Goal: Check status: Check status

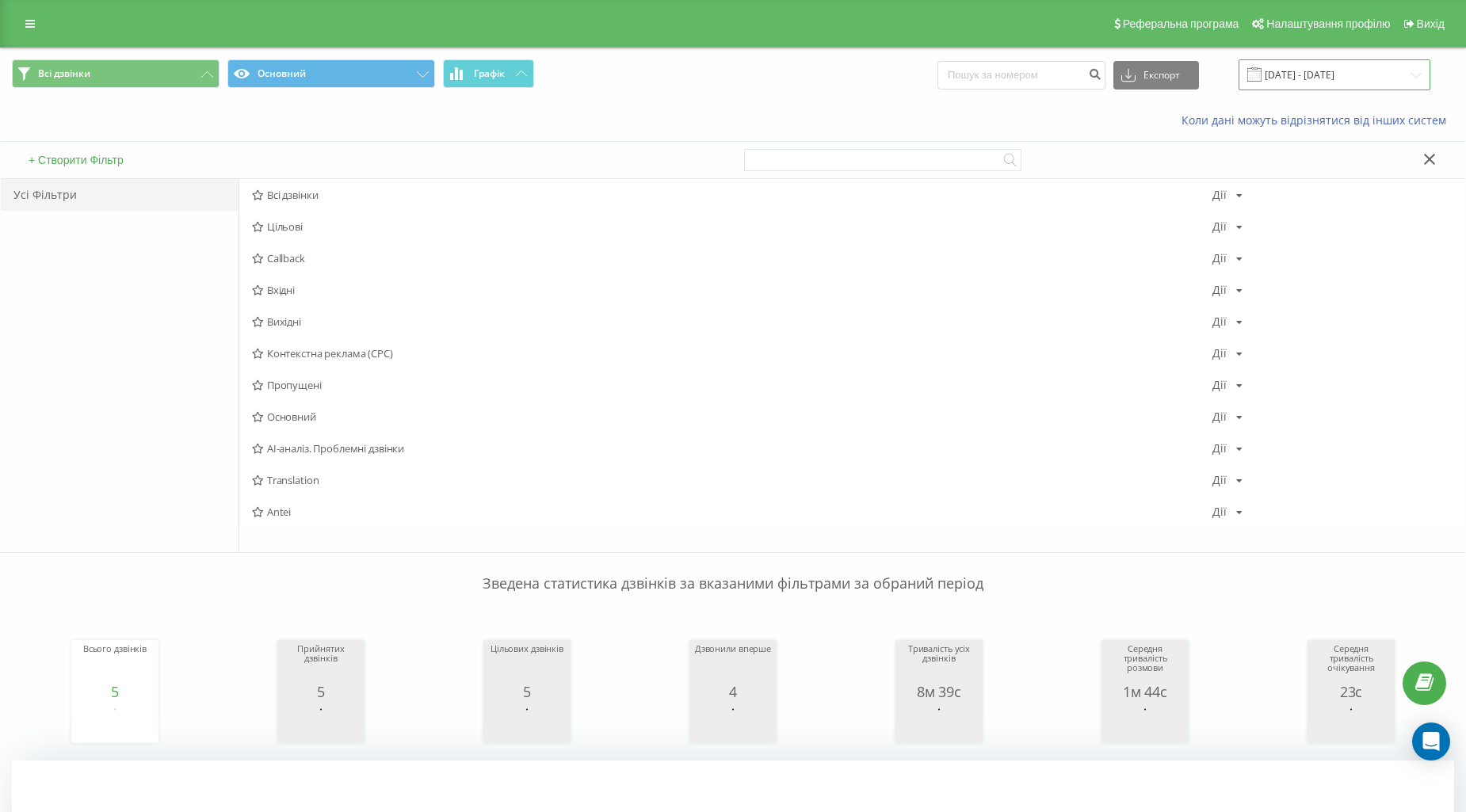
click at [1285, 75] on input "[DATE] - [DATE]" at bounding box center [1334, 75] width 192 height 30
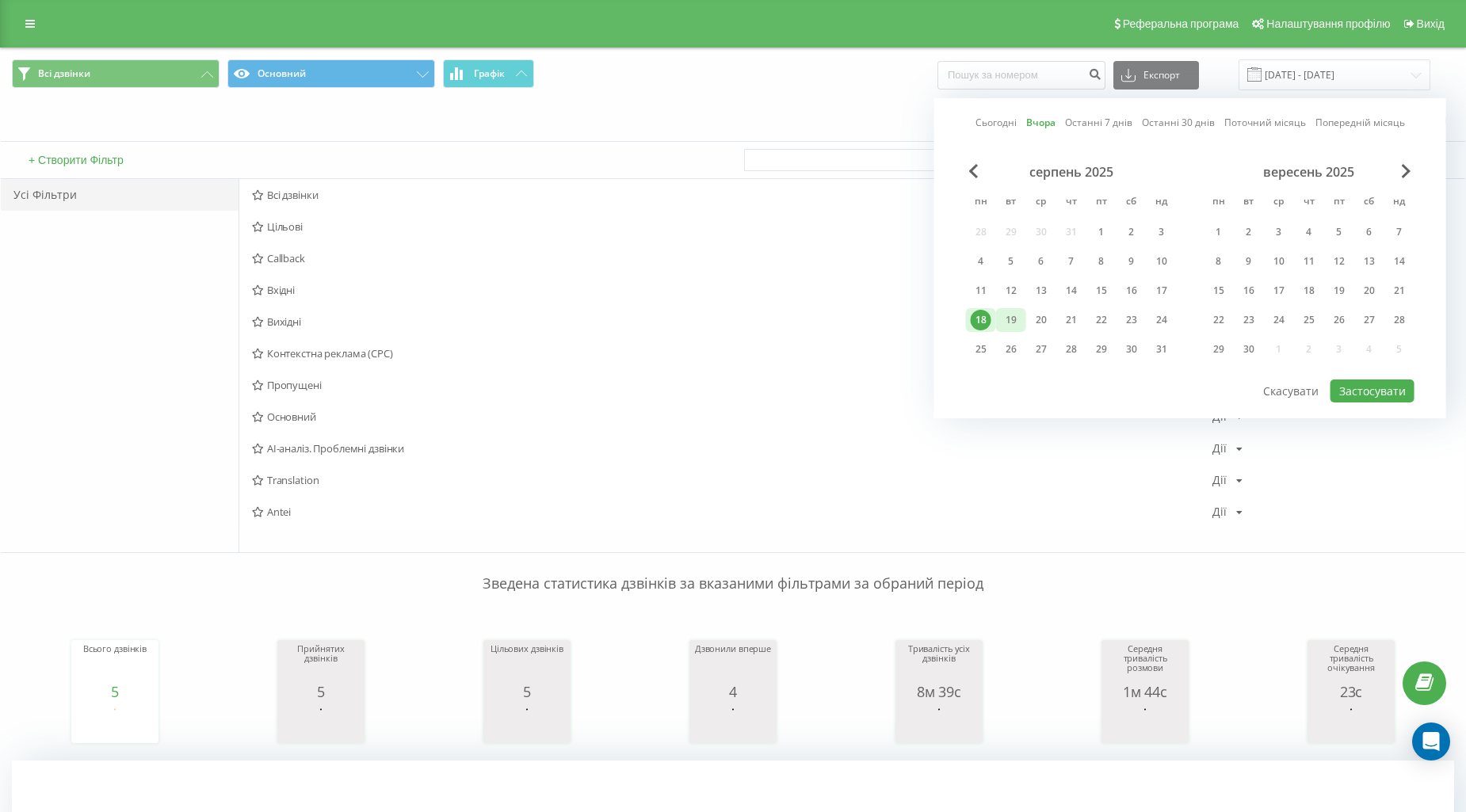
click at [1011, 311] on div "19" at bounding box center [1012, 320] width 21 height 21
click at [1363, 393] on button "Застосувати" at bounding box center [1372, 391] width 84 height 23
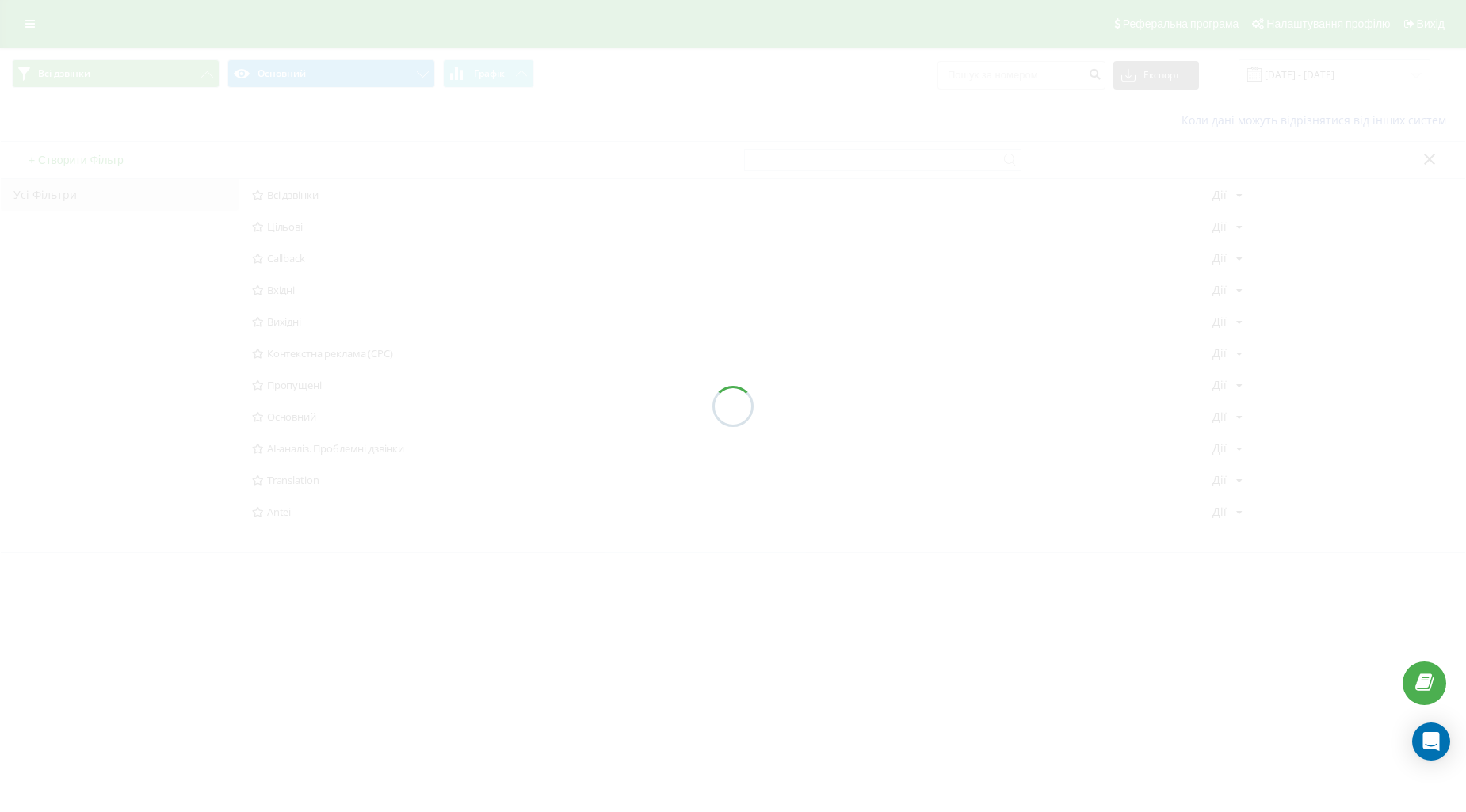
type input "[DATE] - [DATE]"
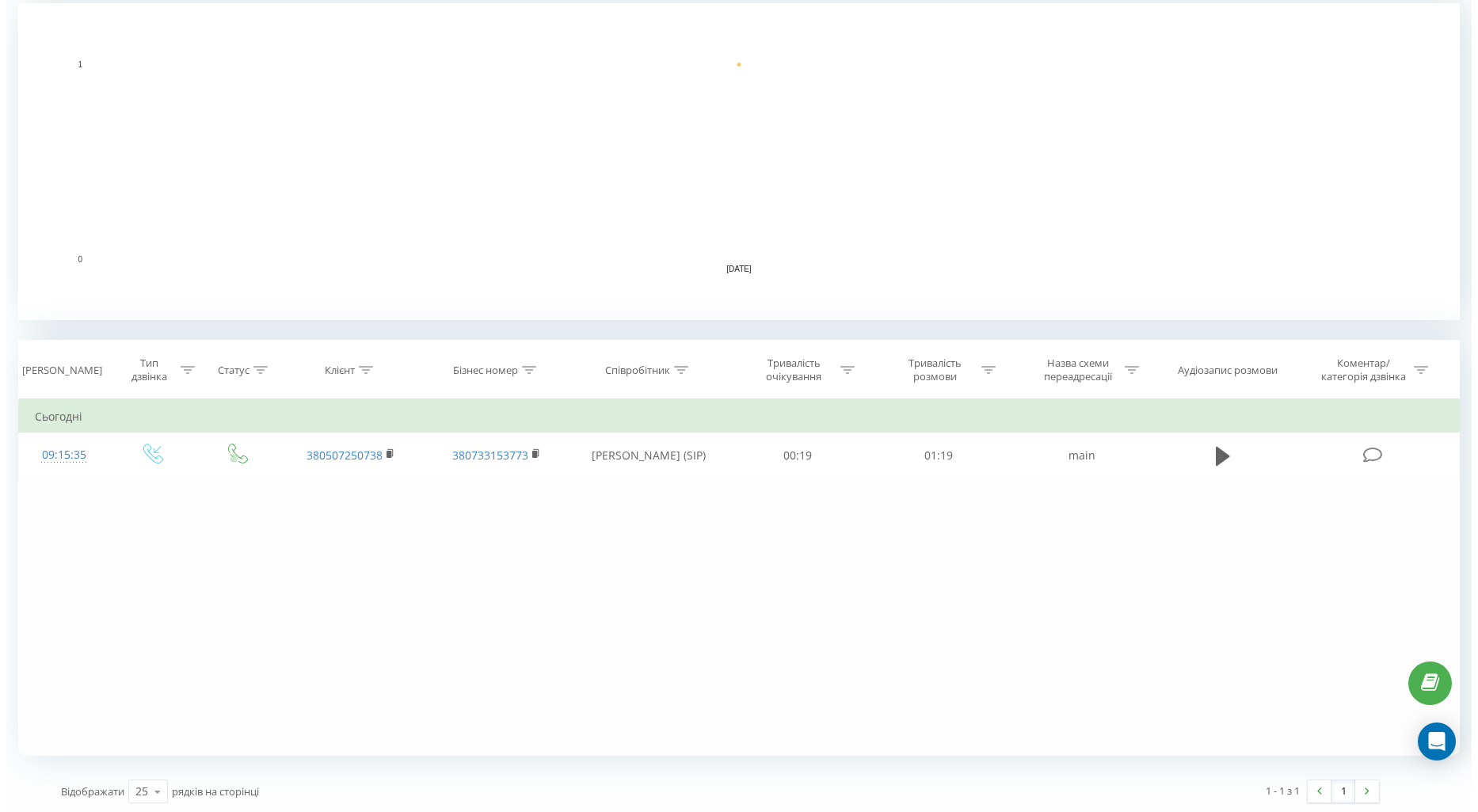
scroll to position [761, 0]
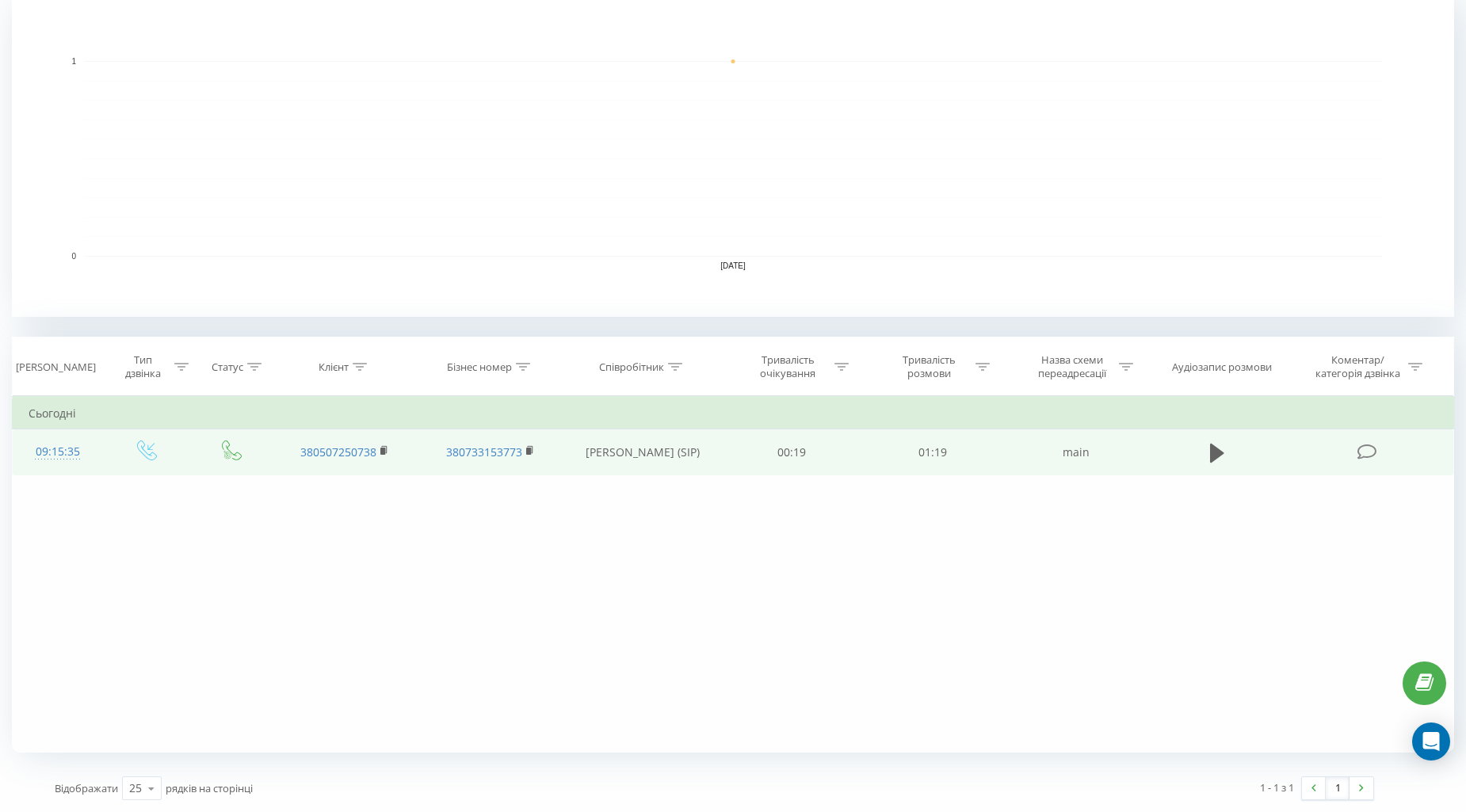
click at [50, 450] on div "09:15:35" at bounding box center [58, 452] width 58 height 30
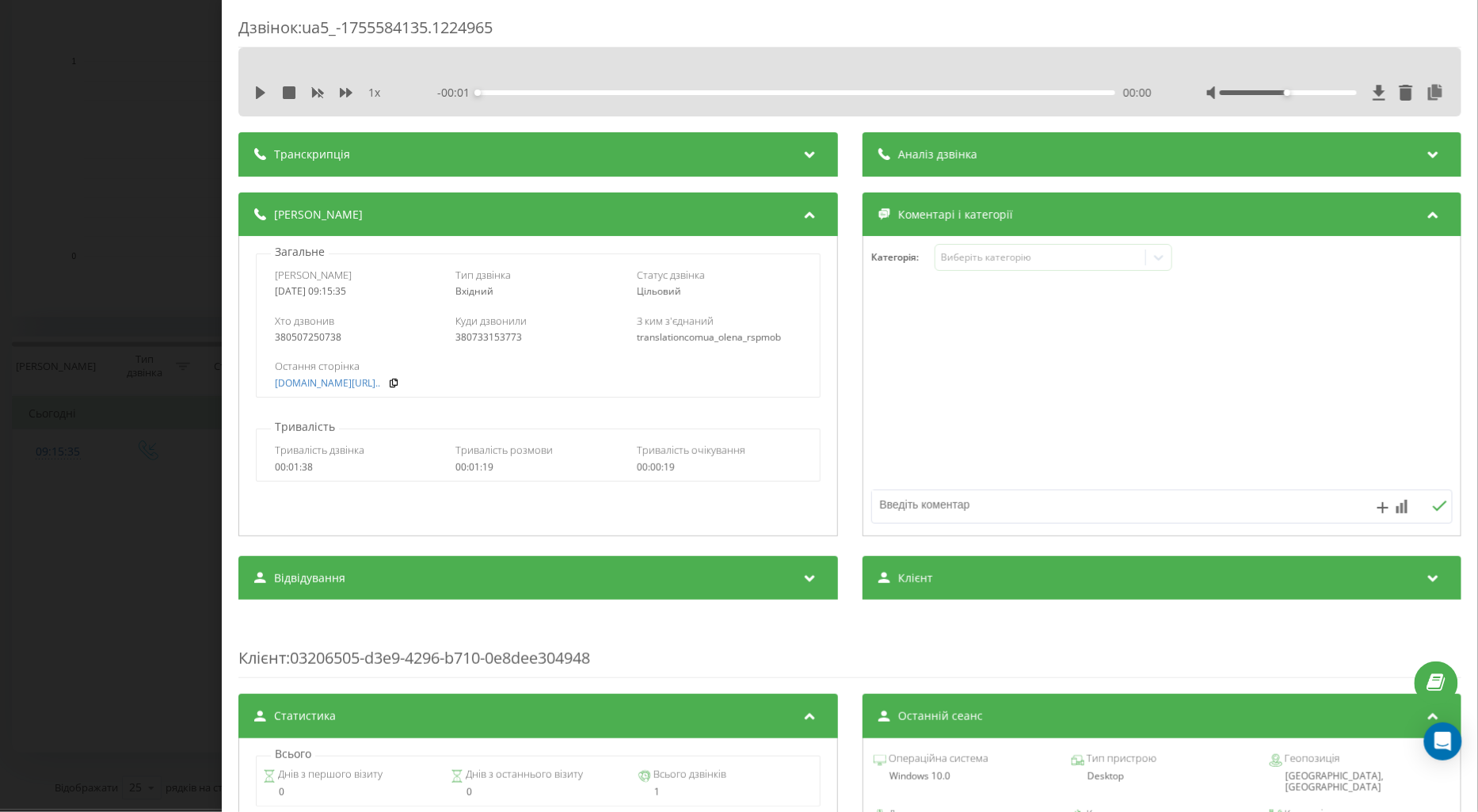
click at [124, 618] on div "Дзвінок : ua5_-1755584135.1224965 1 x - 00:01 00:00 00:00 Транскрипція Для AI-а…" at bounding box center [739, 406] width 1478 height 812
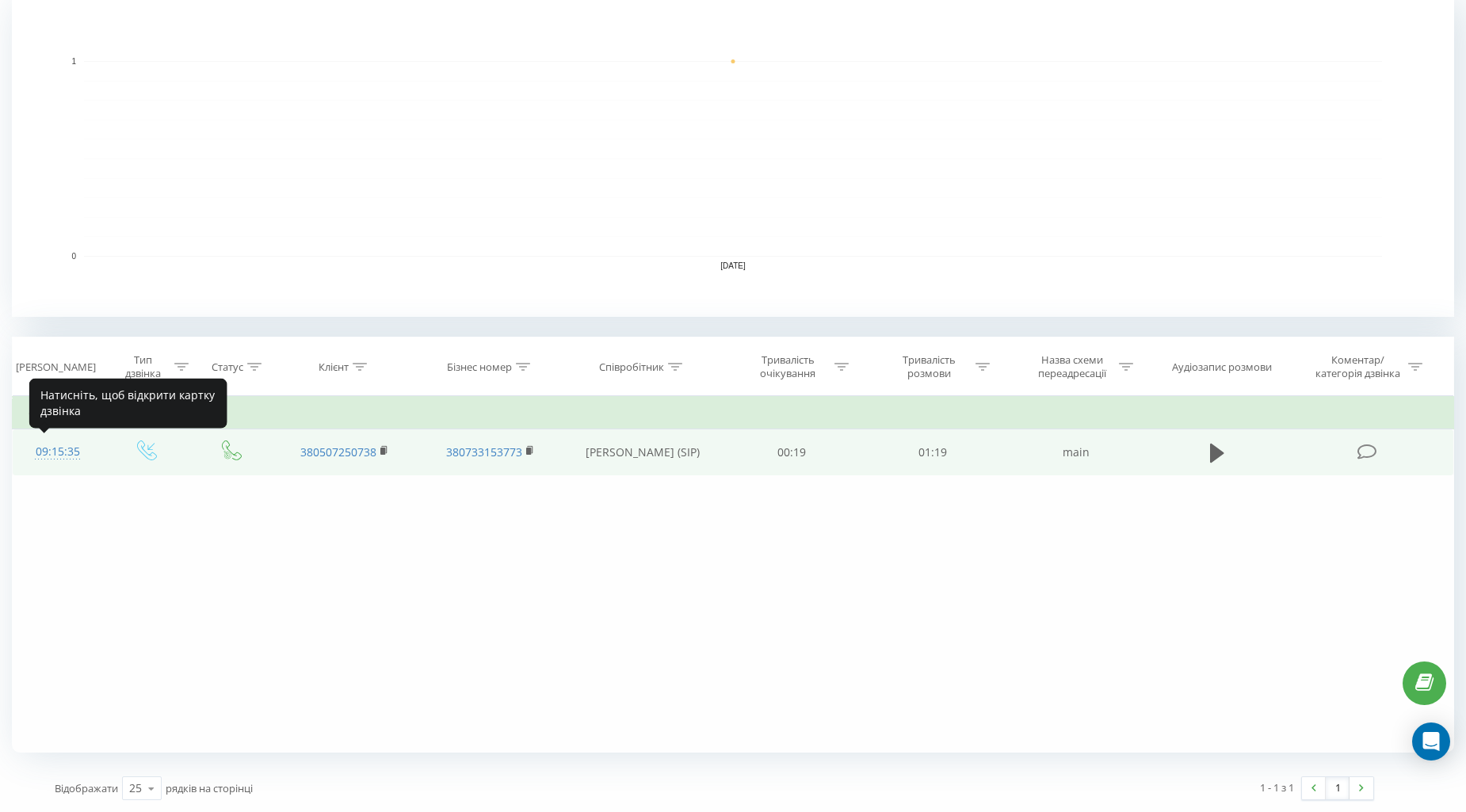
click at [51, 453] on div "09:15:35" at bounding box center [58, 452] width 58 height 30
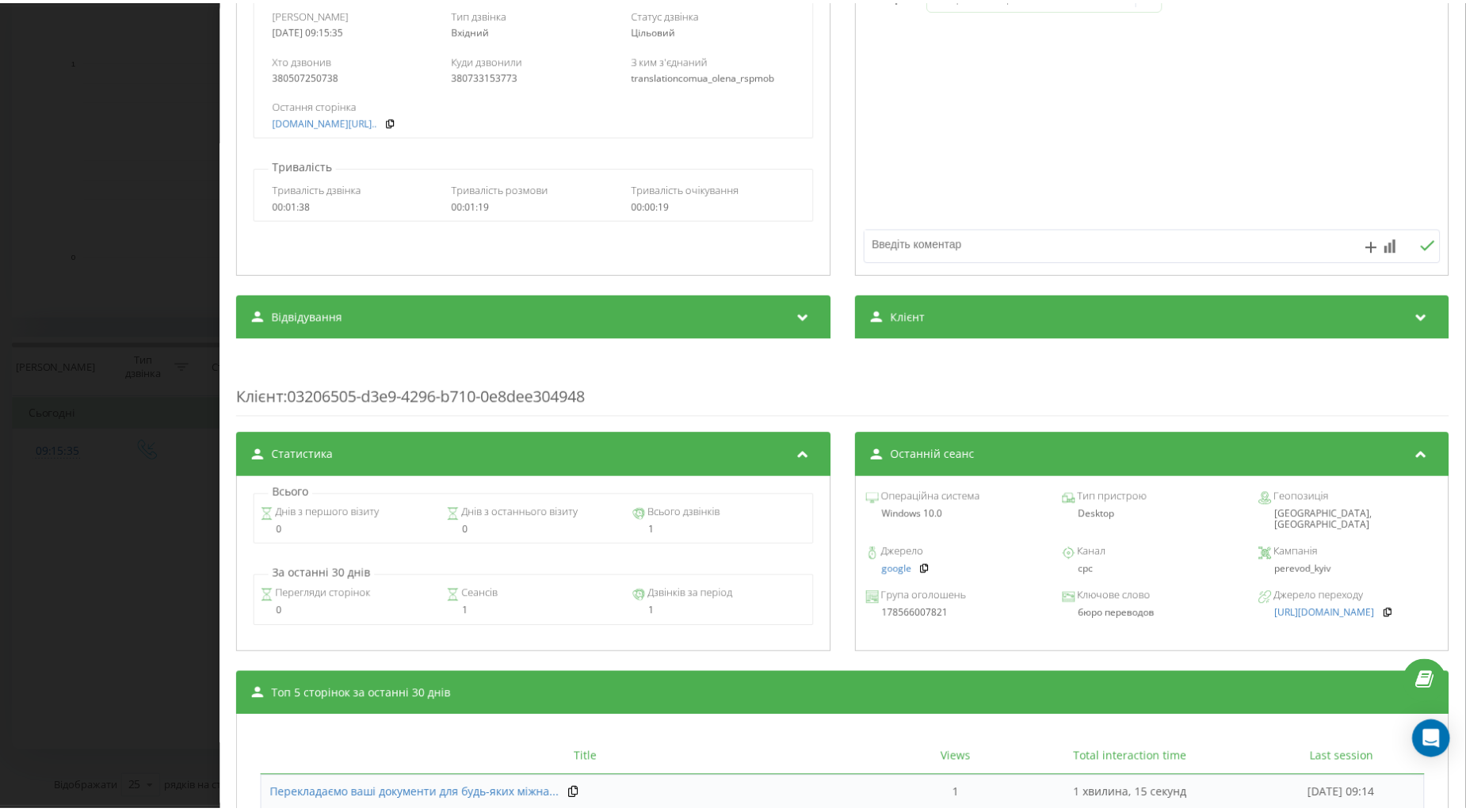
scroll to position [413, 0]
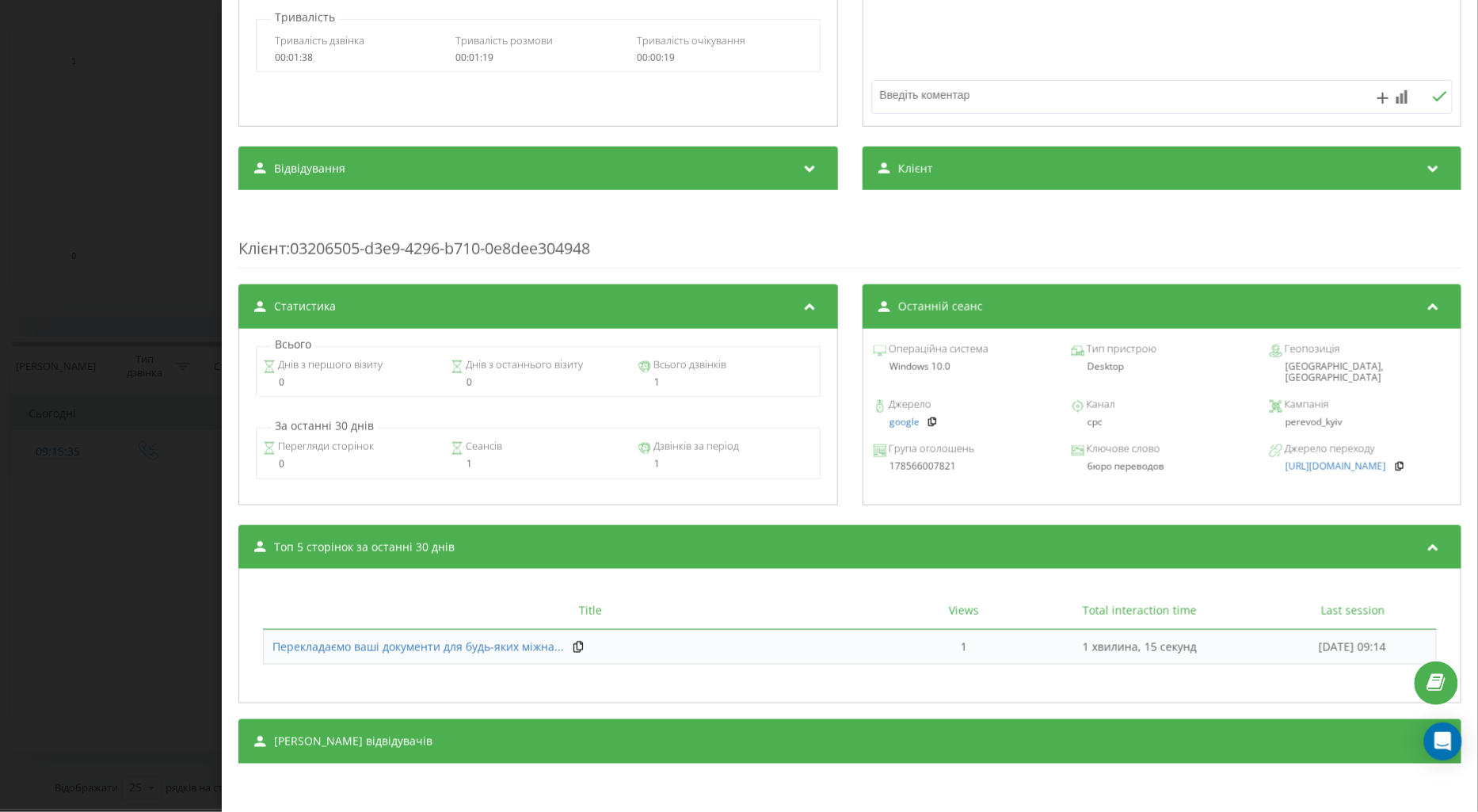
click at [96, 505] on div "Дзвінок : ua5_-1755584135.1224965 1 x - 01:19 00:00 00:00 Транскрипція Для AI-а…" at bounding box center [739, 406] width 1478 height 812
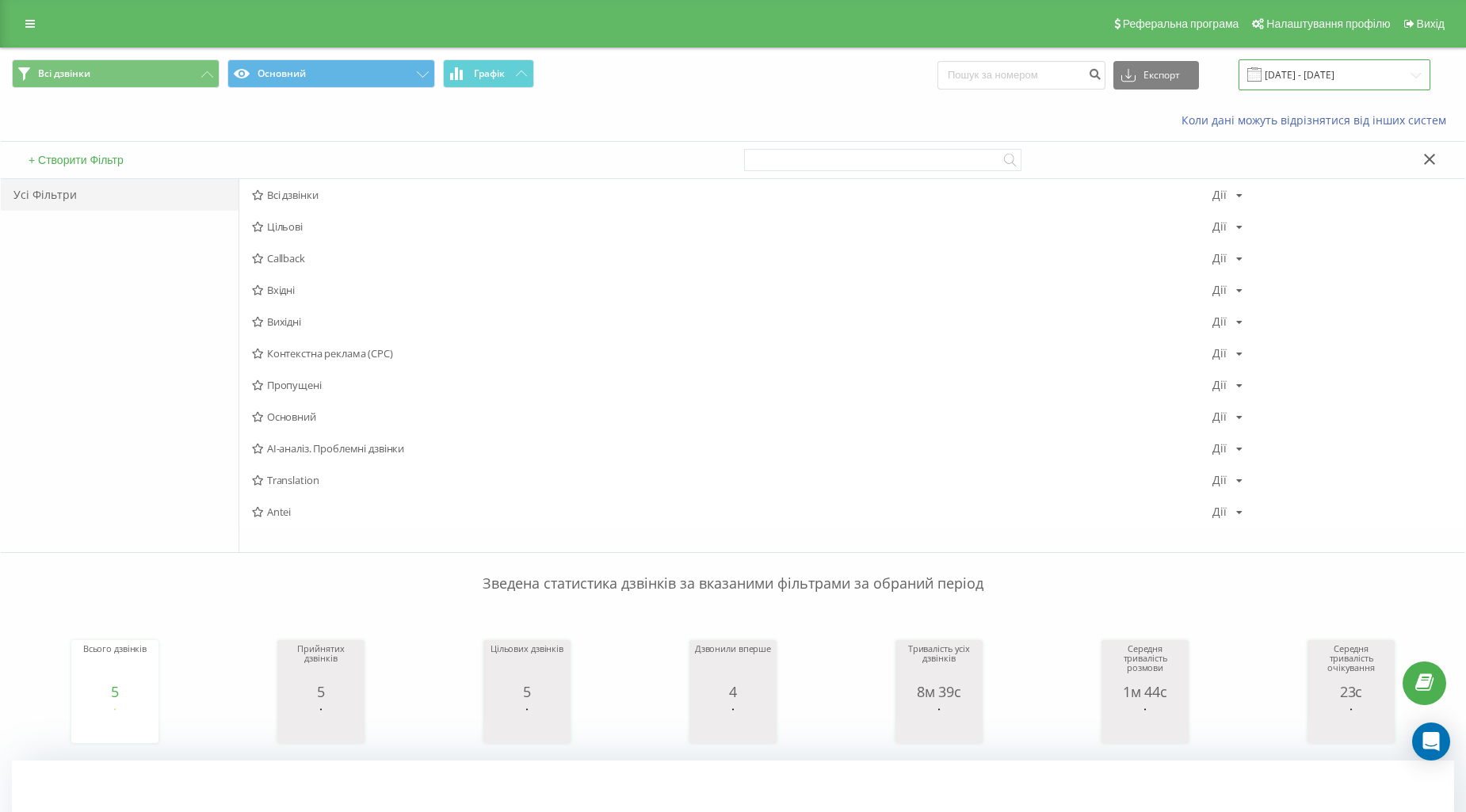
click at [1356, 69] on input "[DATE] - [DATE]" at bounding box center [1334, 75] width 192 height 30
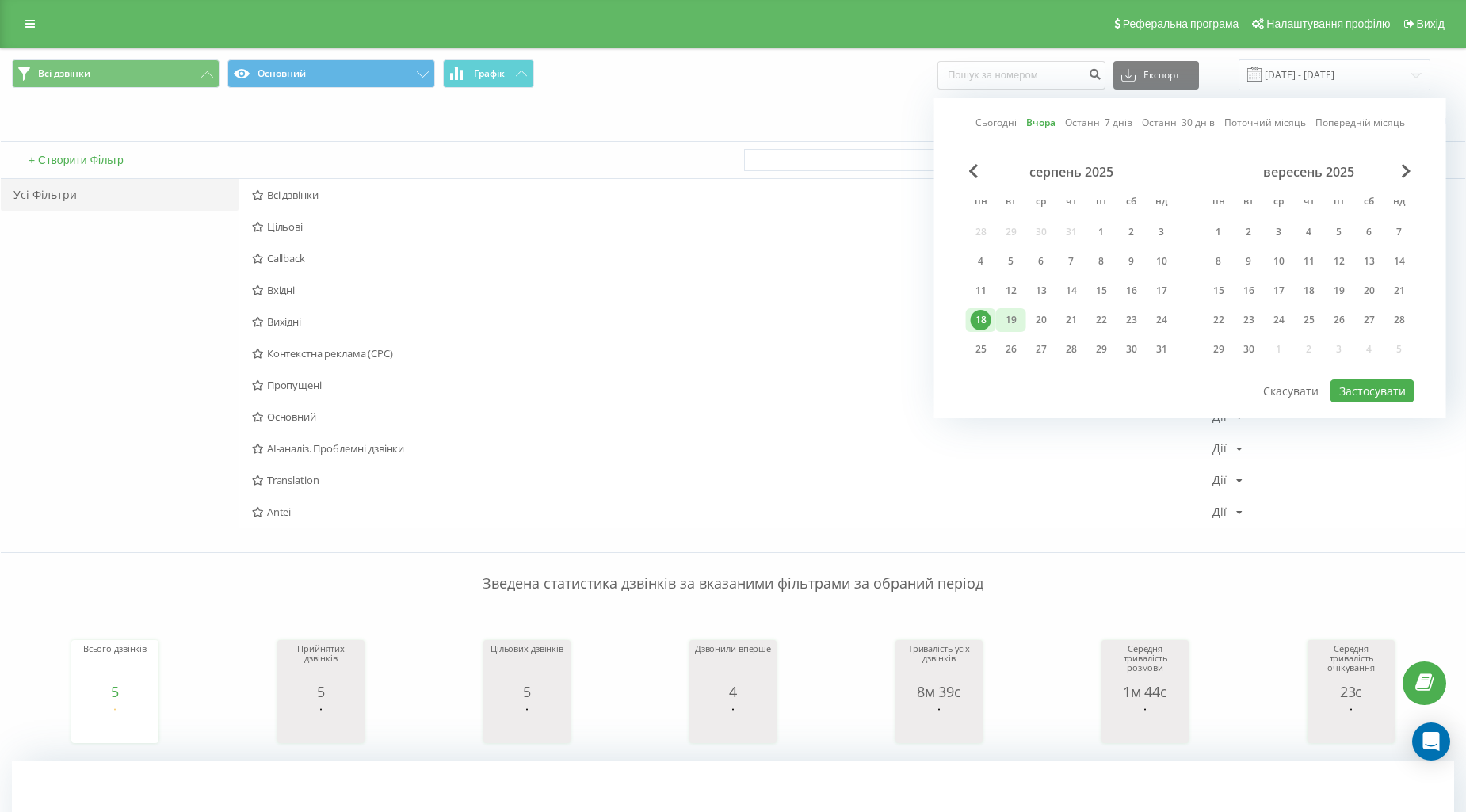
click at [1017, 319] on div "19" at bounding box center [1012, 320] width 21 height 21
click at [1334, 370] on div "серпень 2025 пн вт ср чт пт сб нд 28 29 30 31 1 2 3 4 5 6 7 8 9 10 11 12 13 14 …" at bounding box center [1190, 270] width 449 height 214
click at [1337, 375] on div "серпень 2025 пн вт ср чт пт сб нд 28 29 30 31 1 2 3 4 5 6 7 8 9 10 11 12 13 14 …" at bounding box center [1190, 270] width 449 height 214
drag, startPoint x: 1337, startPoint y: 375, endPoint x: 1337, endPoint y: 389, distance: 14.0
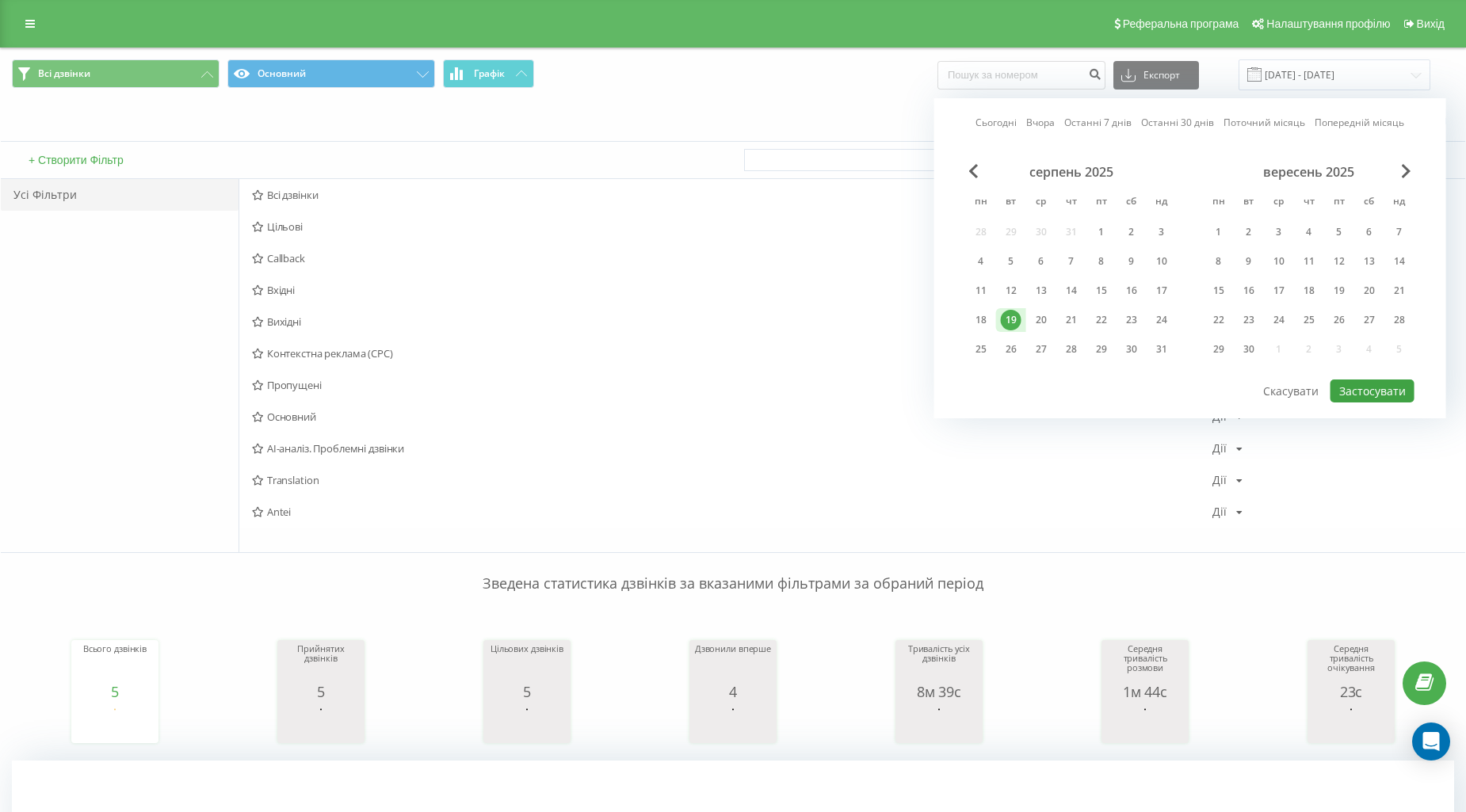
click at [1337, 376] on div "Сьогодні Вчора Останні 7 днів Останні 30 днів Поточний місяць Попередній місяць…" at bounding box center [1191, 258] width 512 height 320
click at [1337, 391] on button "Застосувати" at bounding box center [1372, 391] width 84 height 23
type input "[DATE] - [DATE]"
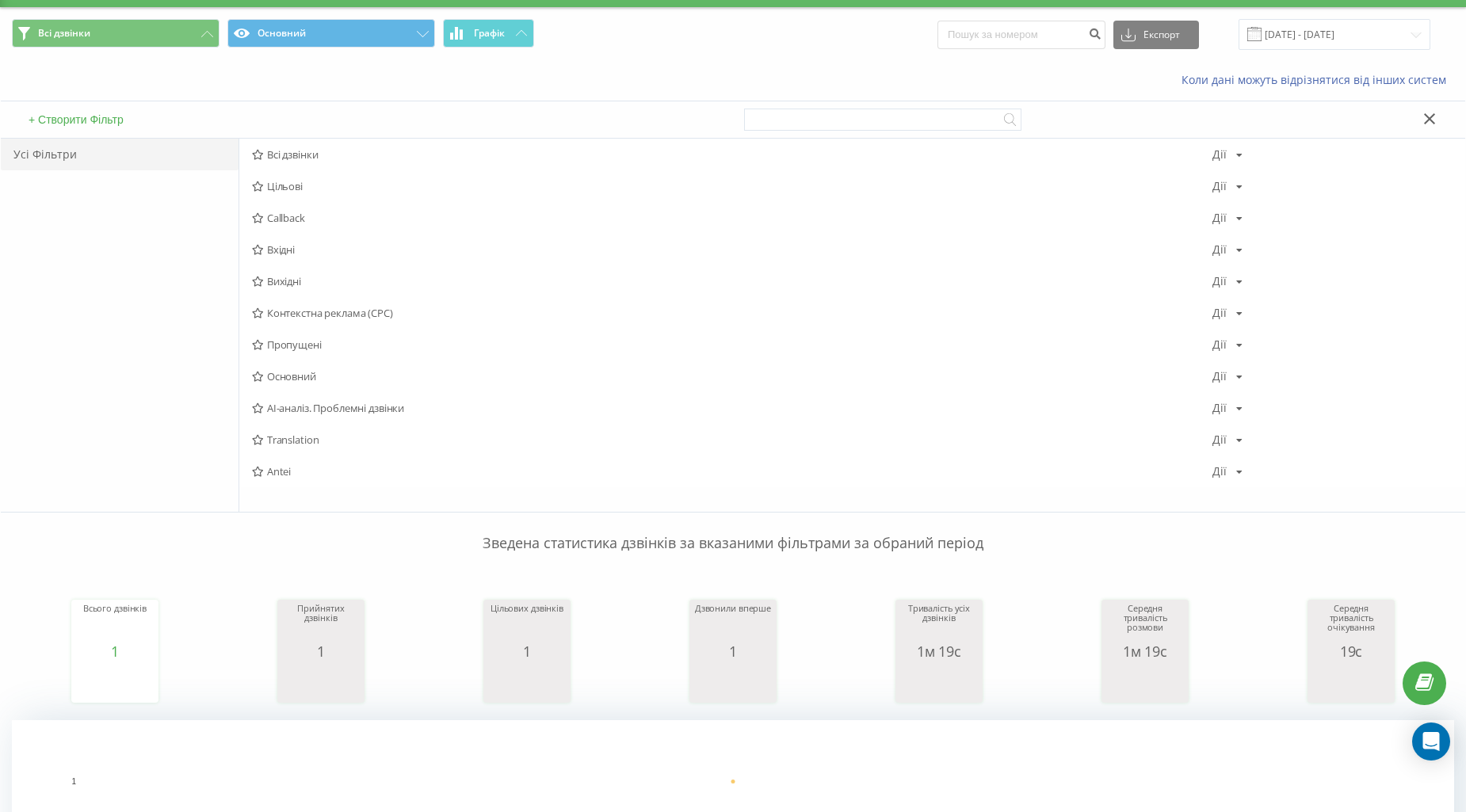
scroll to position [615, 0]
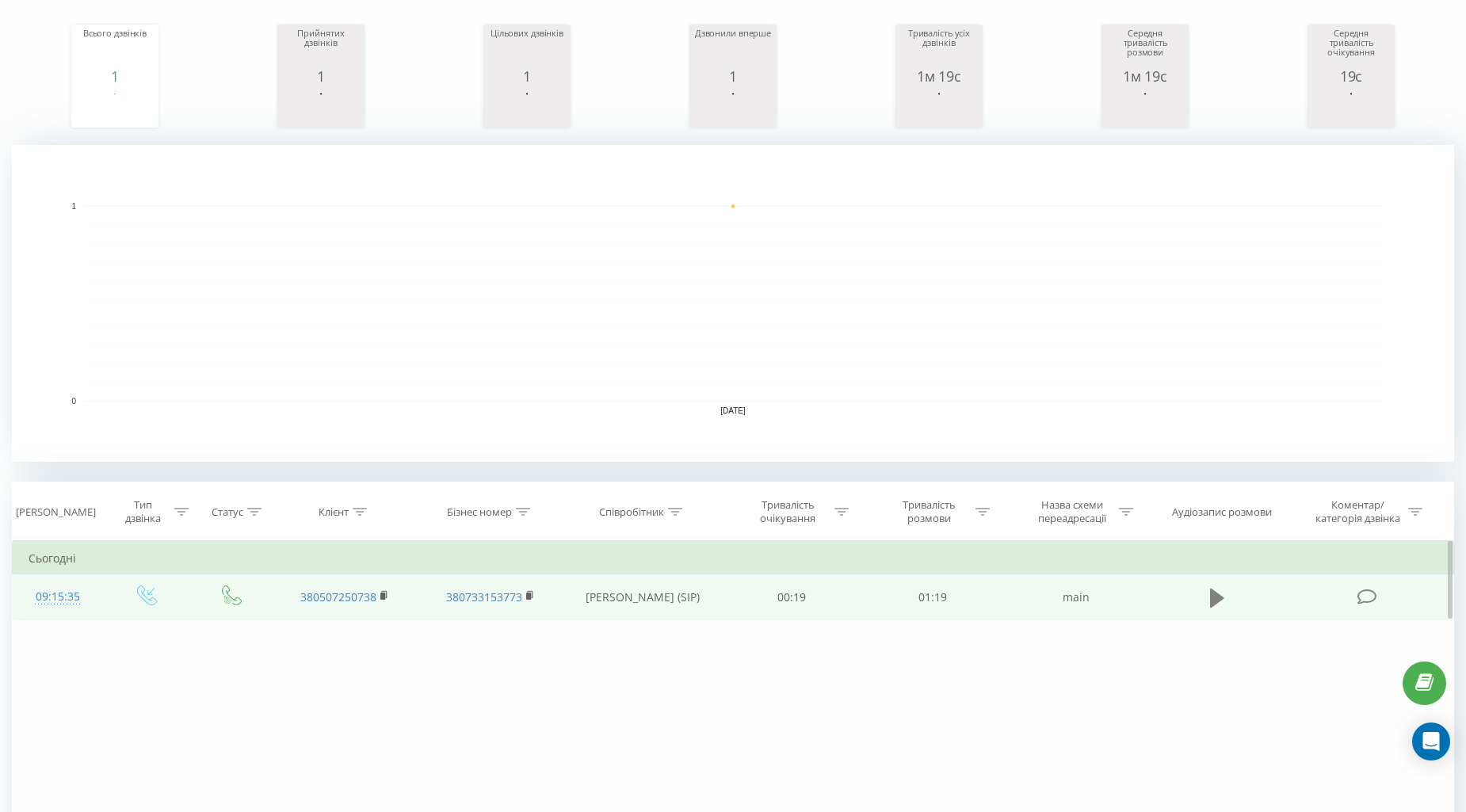
click at [1215, 587] on icon at bounding box center [1217, 598] width 14 height 22
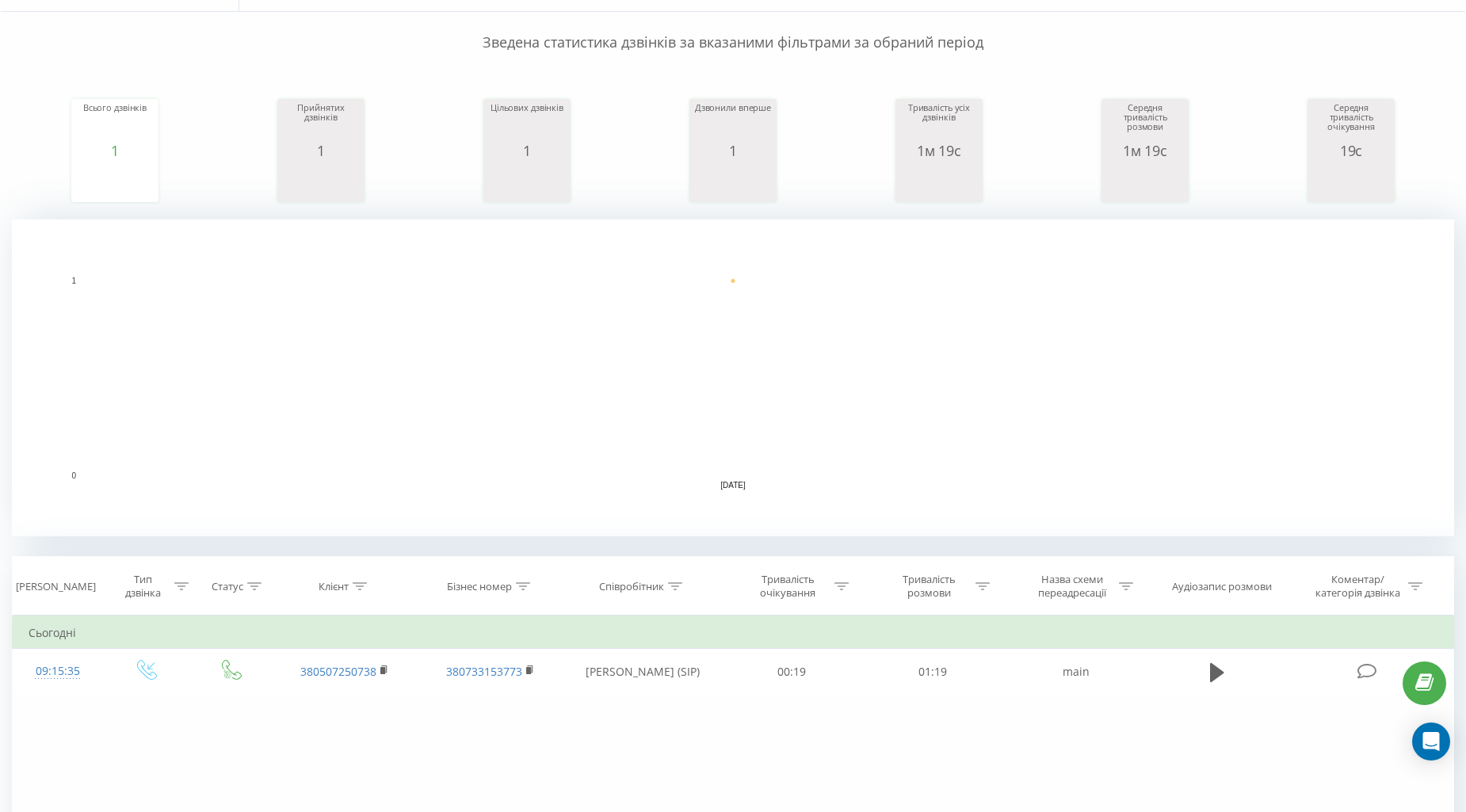
scroll to position [320, 0]
